Goal: Navigation & Orientation: Find specific page/section

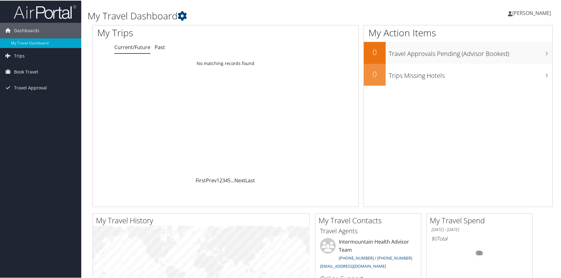
click at [512, 13] on span "[PERSON_NAME]" at bounding box center [531, 12] width 39 height 7
click at [505, 55] on link "View Travel Profile" at bounding box center [515, 55] width 70 height 11
click at [26, 71] on span "Book Travel" at bounding box center [26, 71] width 24 height 16
click at [25, 56] on link "Trips" at bounding box center [40, 55] width 81 height 16
click at [30, 142] on span "Travel Approval" at bounding box center [30, 144] width 33 height 16
